Goal: Task Accomplishment & Management: Manage account settings

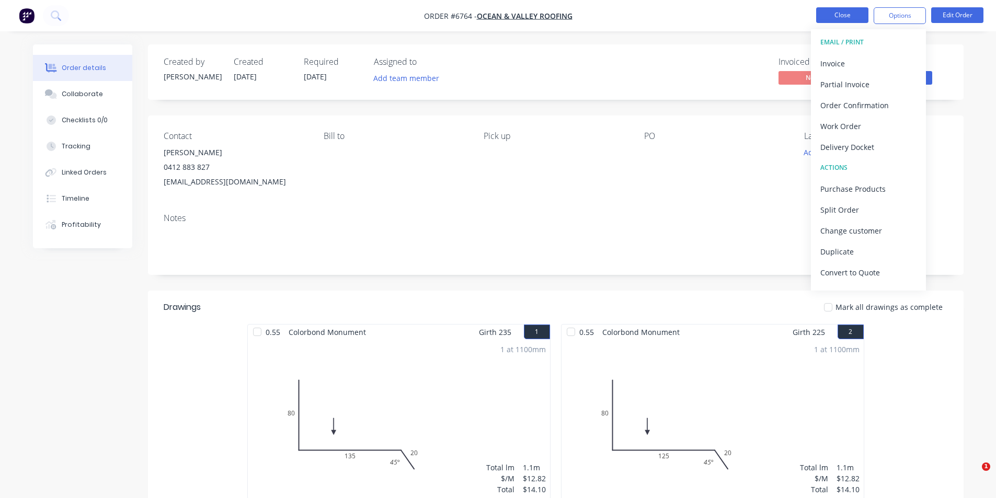
click at [852, 13] on button "Close" at bounding box center [842, 15] width 52 height 16
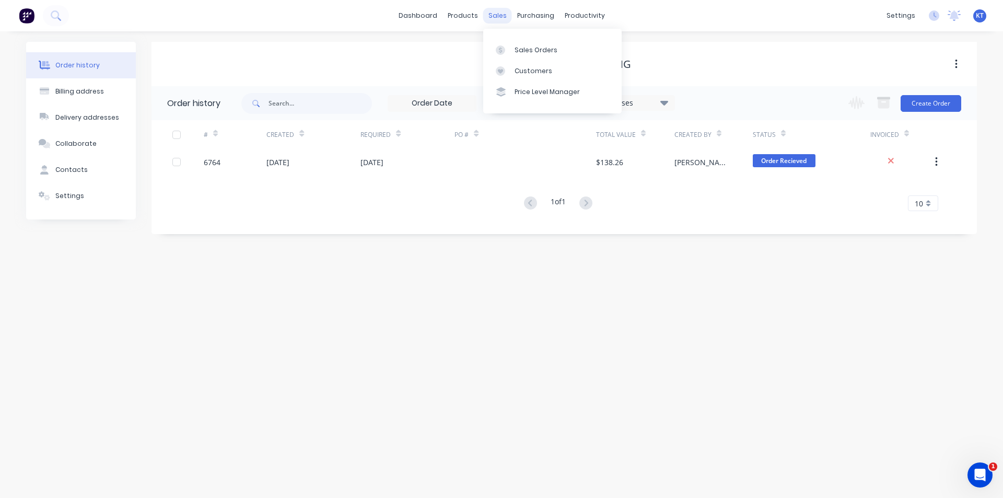
click at [502, 17] on div "sales" at bounding box center [497, 16] width 29 height 16
click at [524, 50] on div "Sales Orders" at bounding box center [536, 49] width 43 height 9
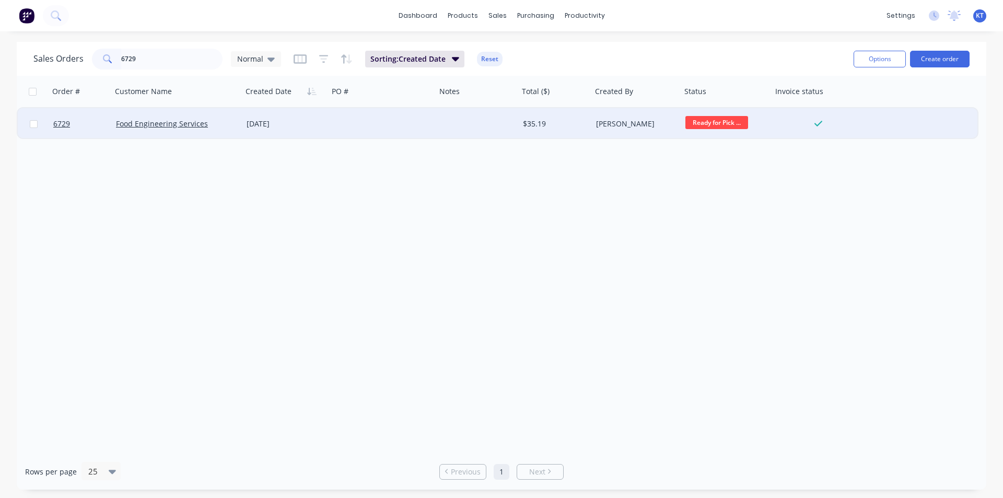
type input "6729"
click at [345, 121] on div at bounding box center [383, 123] width 108 height 31
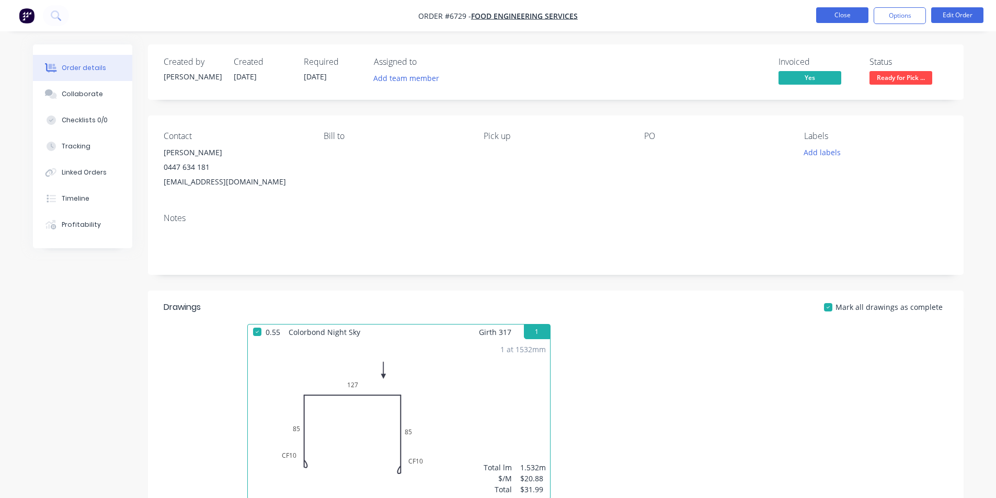
click at [840, 14] on button "Close" at bounding box center [842, 15] width 52 height 16
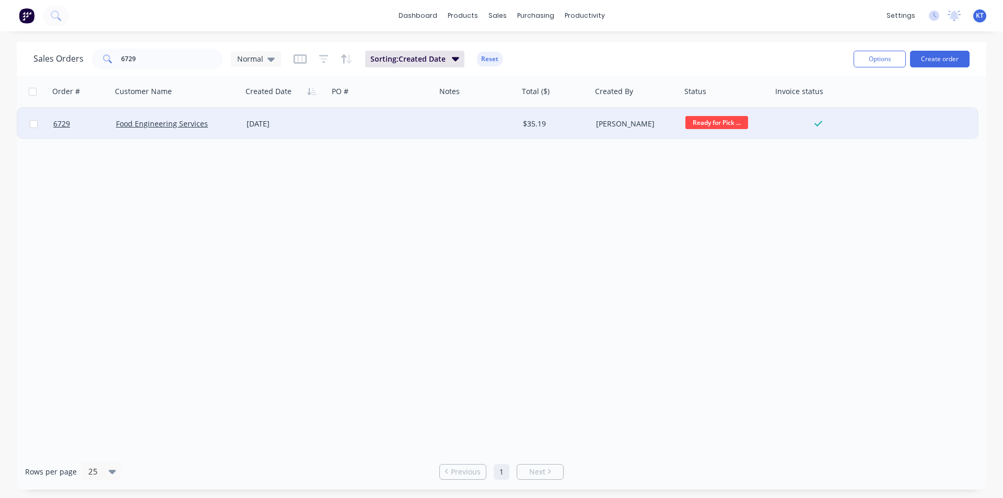
click at [399, 125] on div at bounding box center [383, 123] width 108 height 31
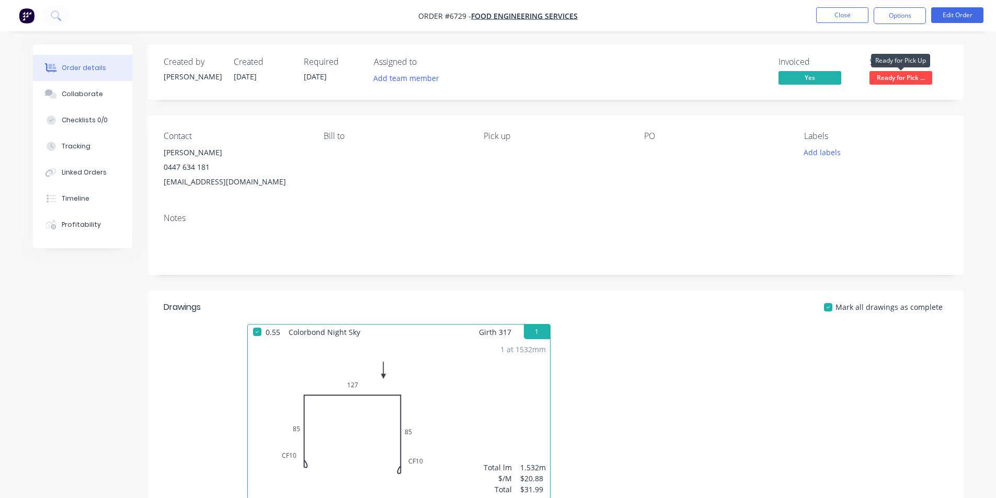
click at [911, 80] on span "Ready for Pick ..." at bounding box center [900, 77] width 63 height 13
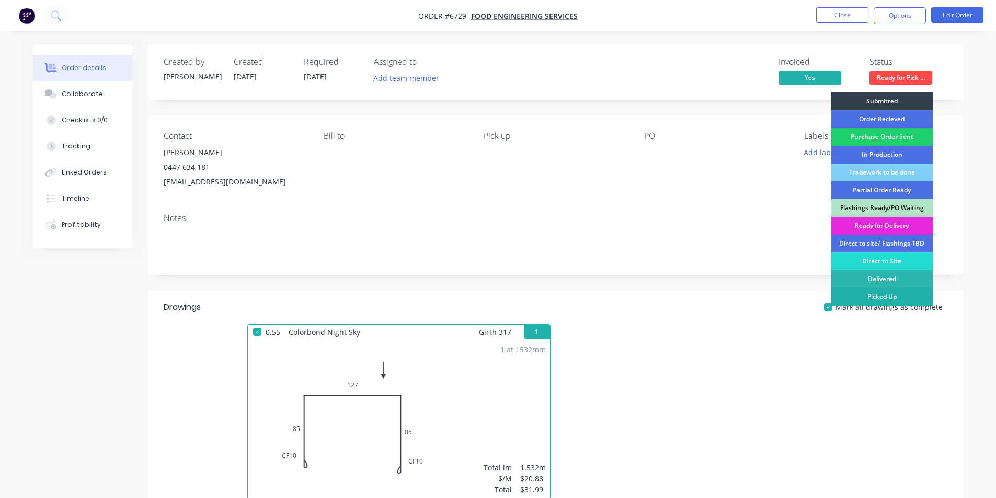
click at [893, 299] on div "Picked Up" at bounding box center [881, 297] width 102 height 18
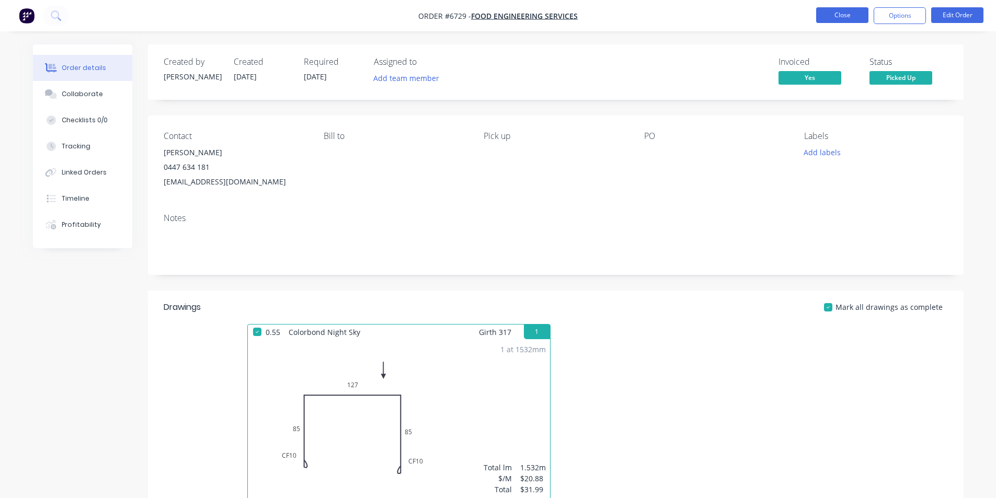
click at [834, 17] on button "Close" at bounding box center [842, 15] width 52 height 16
